Goal: Connect with others: Connect with others

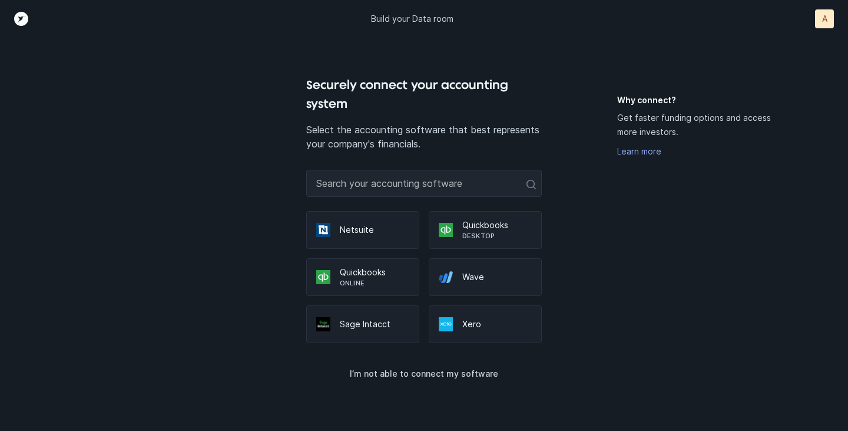
click at [468, 325] on p "Xero" at bounding box center [498, 324] width 70 height 12
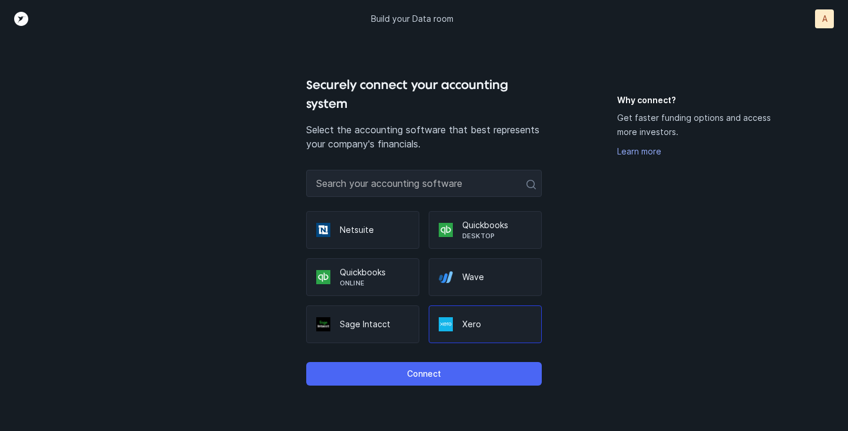
click at [457, 365] on button "Connect" at bounding box center [424, 374] width 236 height 24
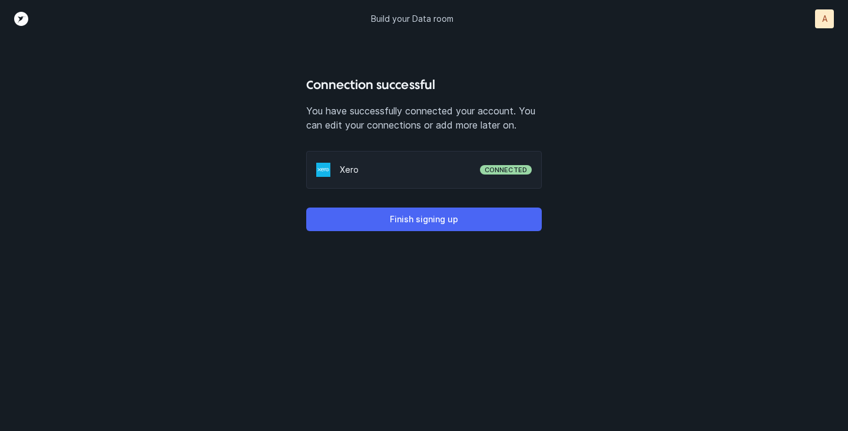
click at [452, 227] on button "Finish signing up" at bounding box center [424, 219] width 236 height 24
